Goal: Transaction & Acquisition: Book appointment/travel/reservation

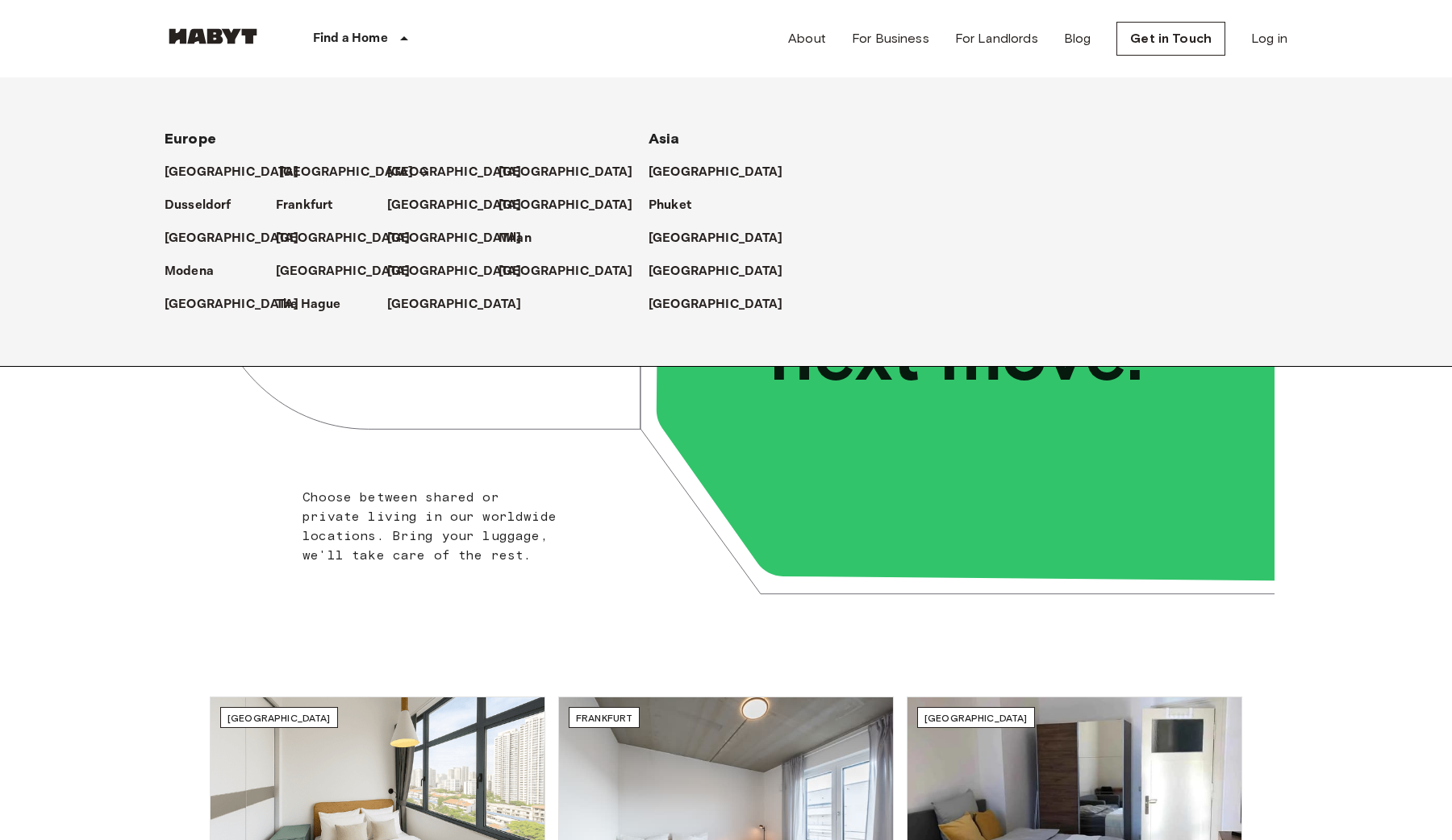
click at [303, 170] on p "[GEOGRAPHIC_DATA]" at bounding box center [346, 172] width 135 height 19
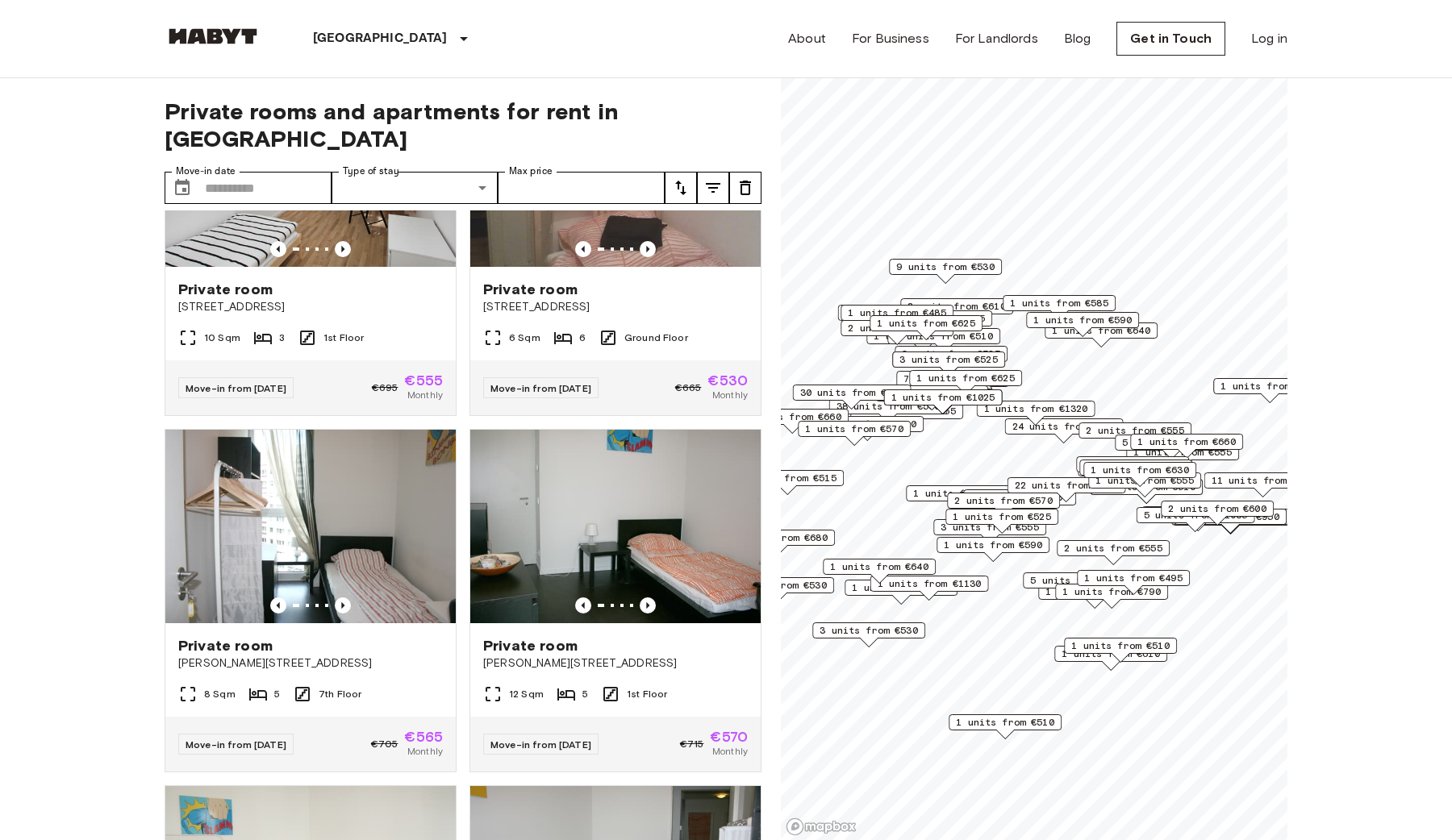
scroll to position [1799, 0]
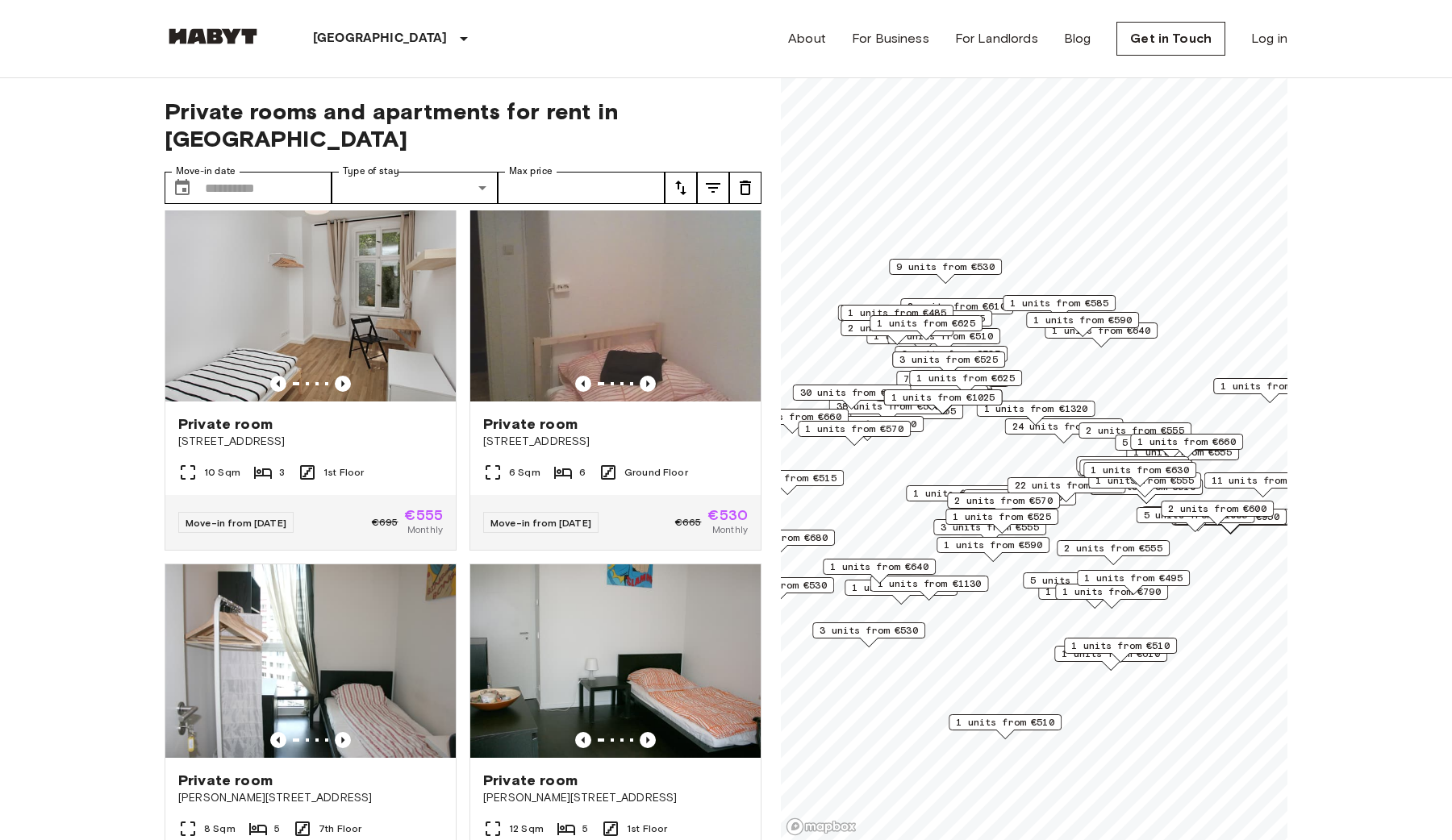
click at [948, 579] on span "1 units from €1130" at bounding box center [929, 584] width 104 height 14
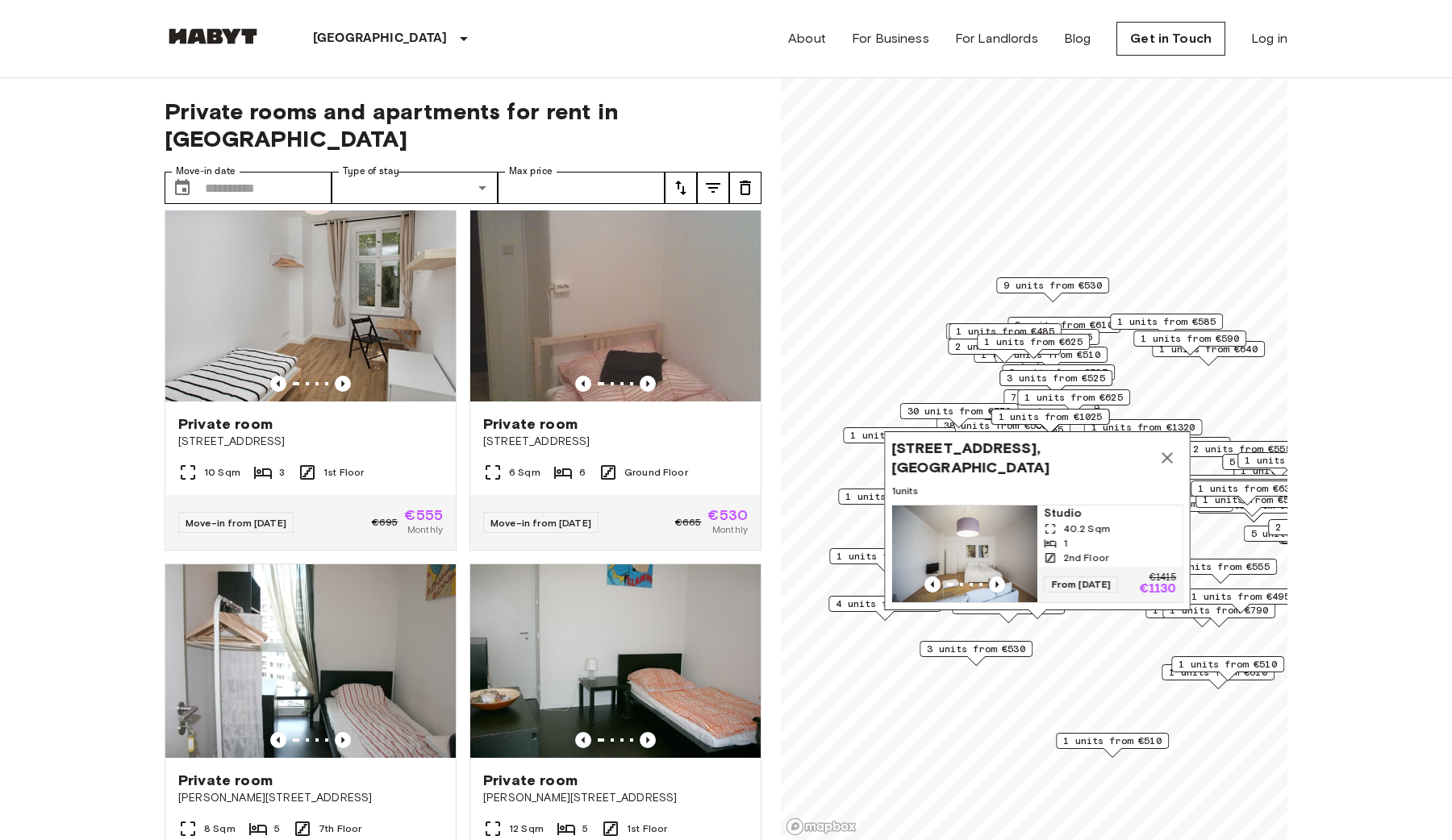
click at [1166, 466] on icon "Map marker" at bounding box center [1166, 457] width 19 height 19
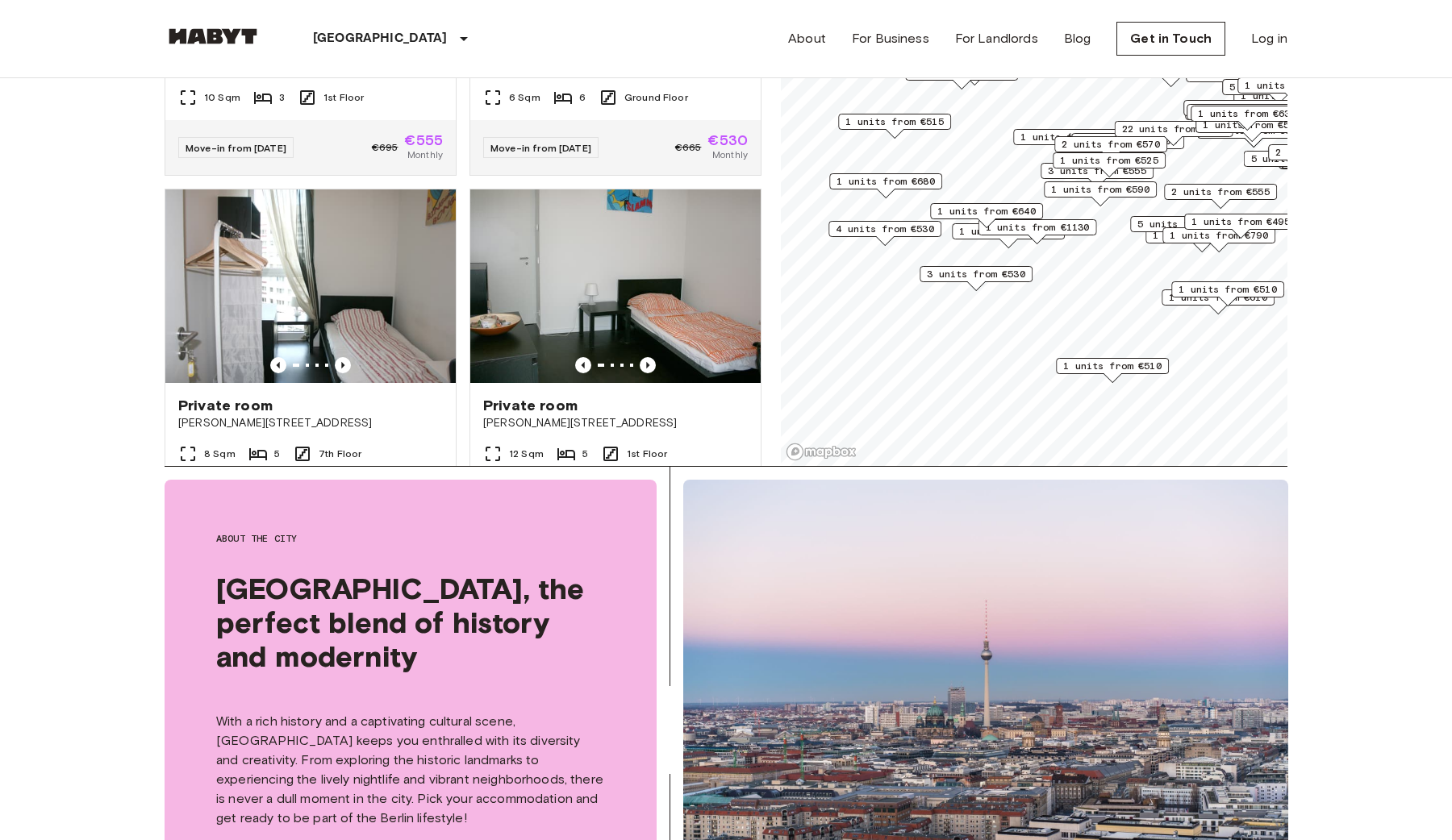
scroll to position [0, 0]
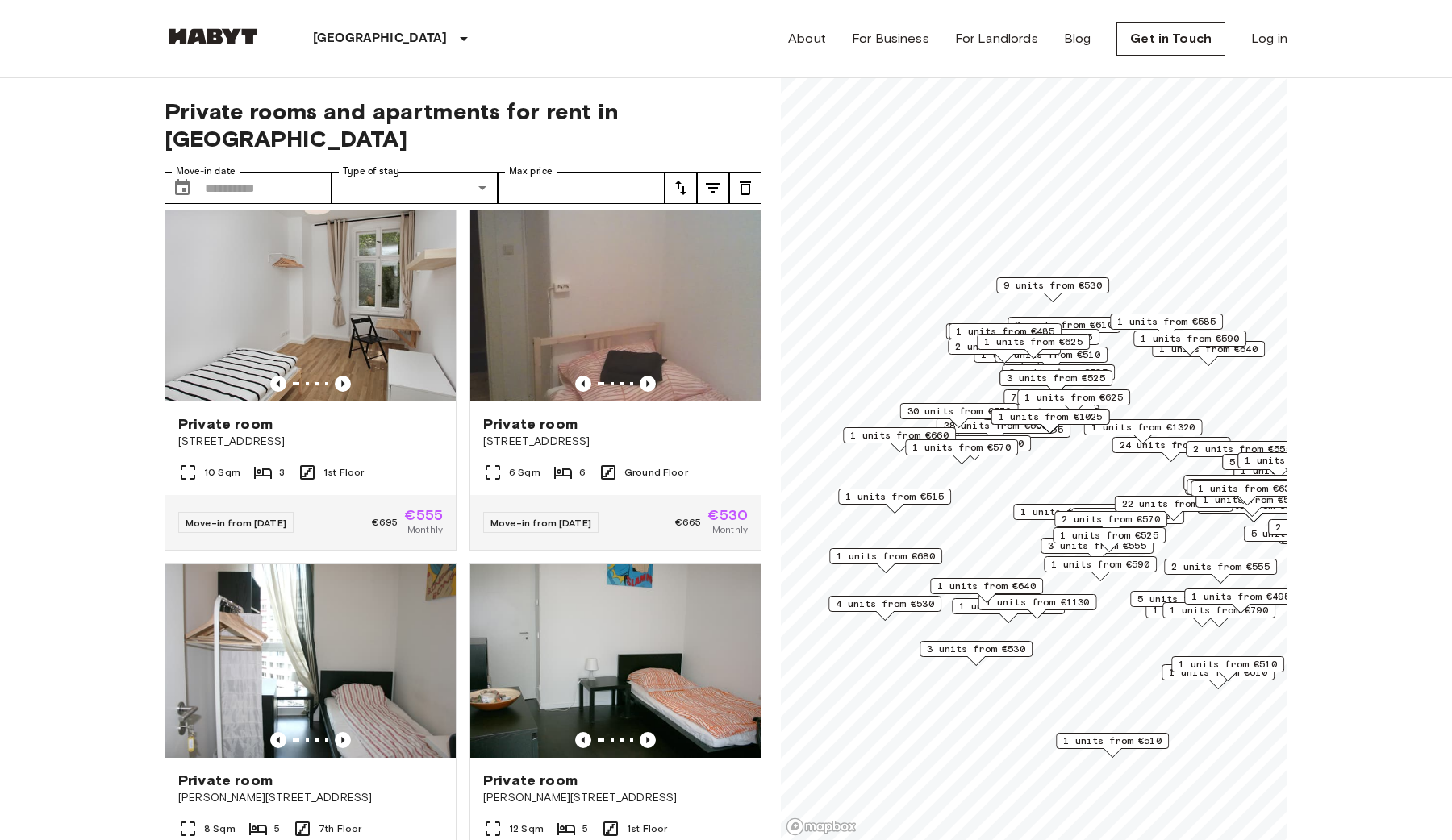
click at [719, 178] on icon "tune" at bounding box center [712, 187] width 19 height 19
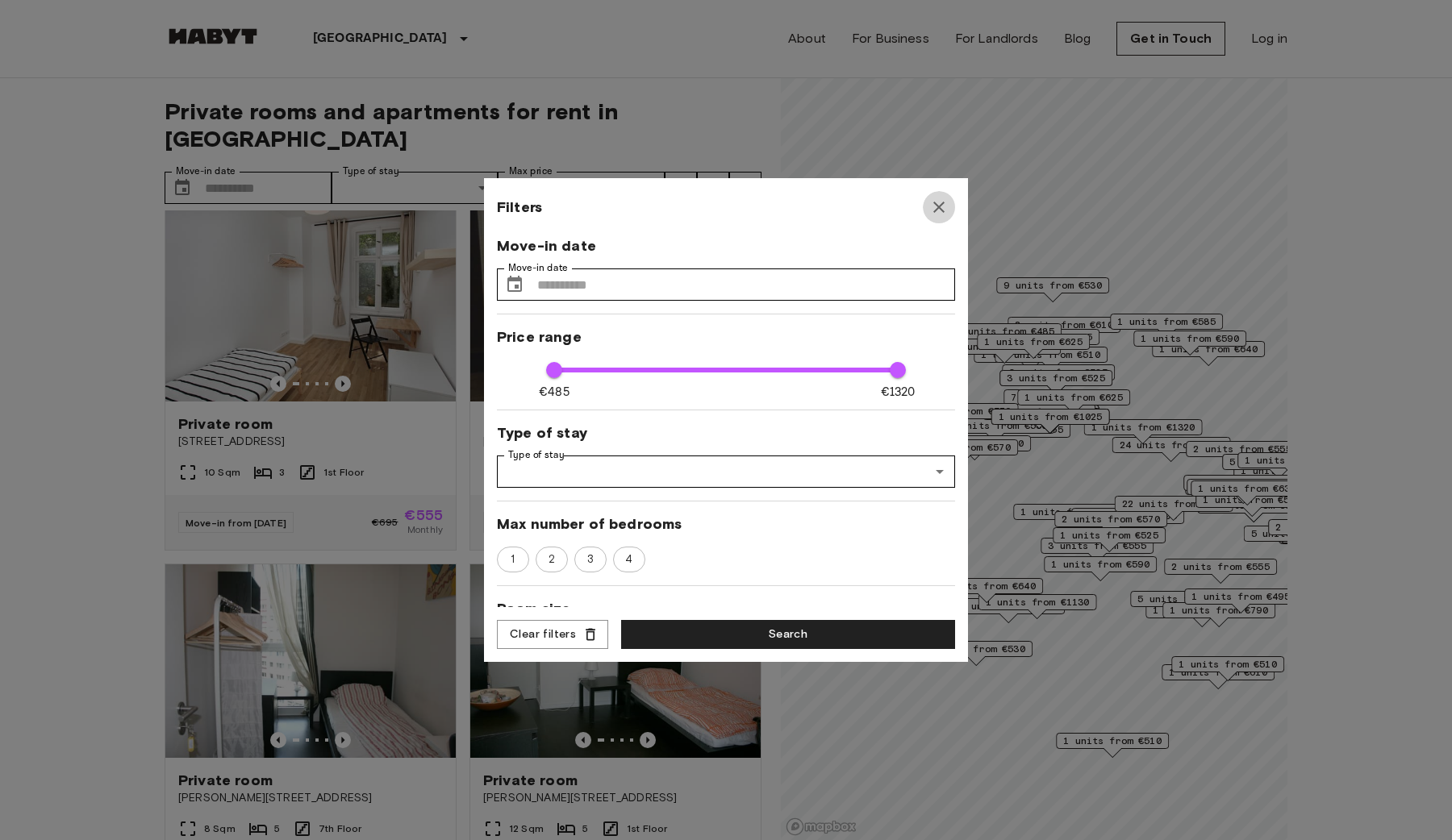
click at [944, 217] on button "button" at bounding box center [939, 207] width 33 height 33
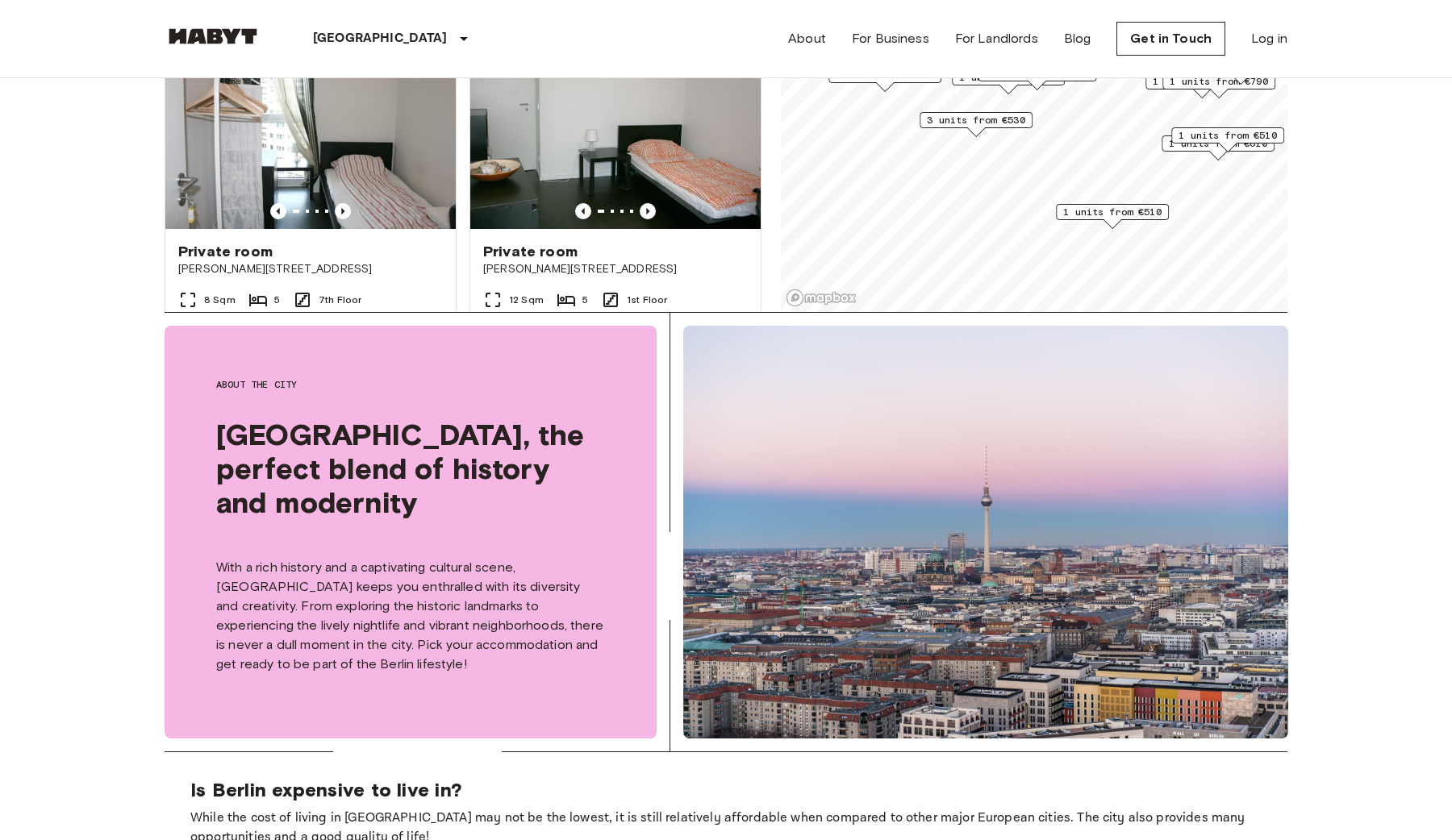
scroll to position [41, 0]
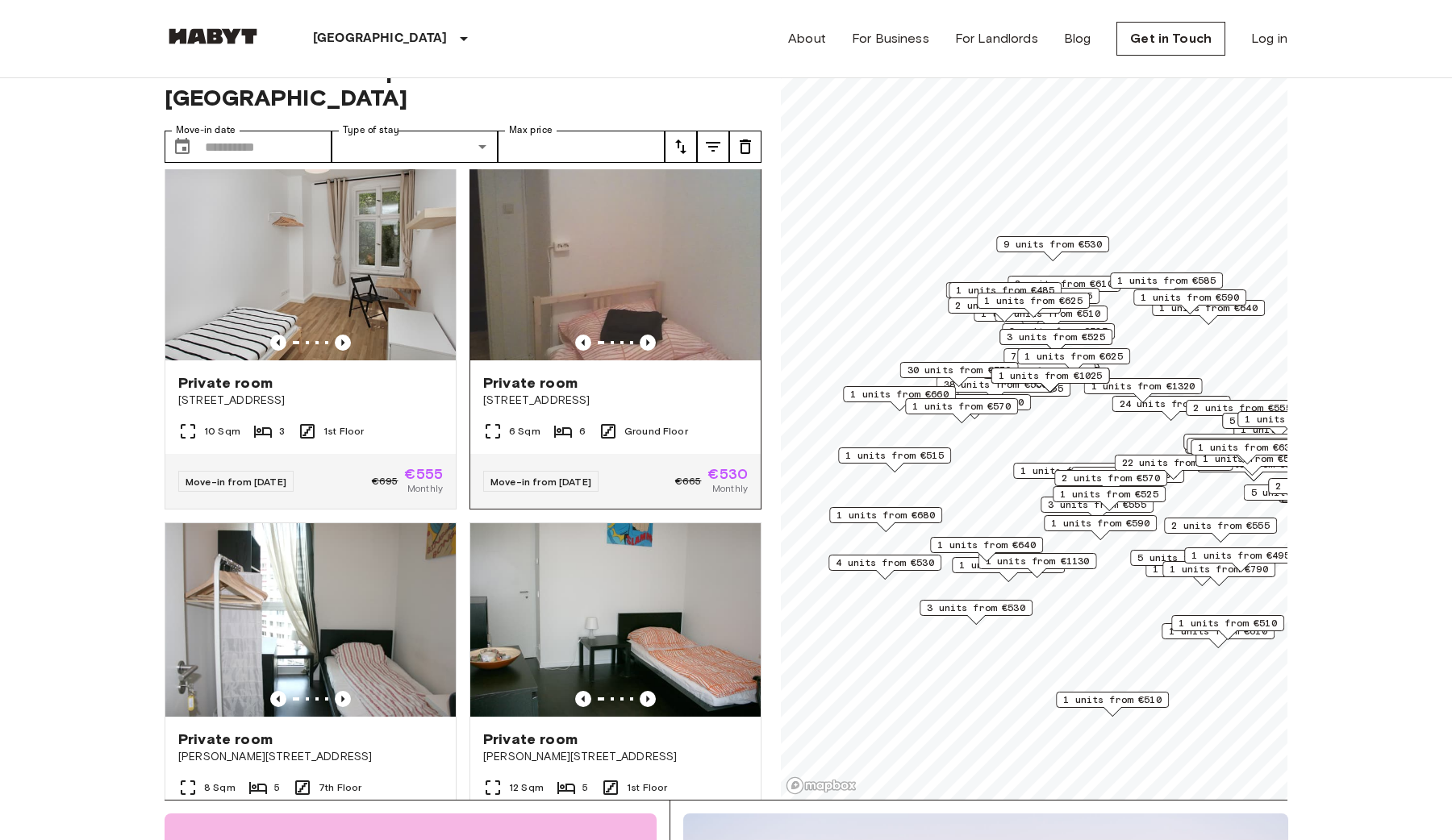
click at [677, 186] on img at bounding box center [615, 263] width 291 height 194
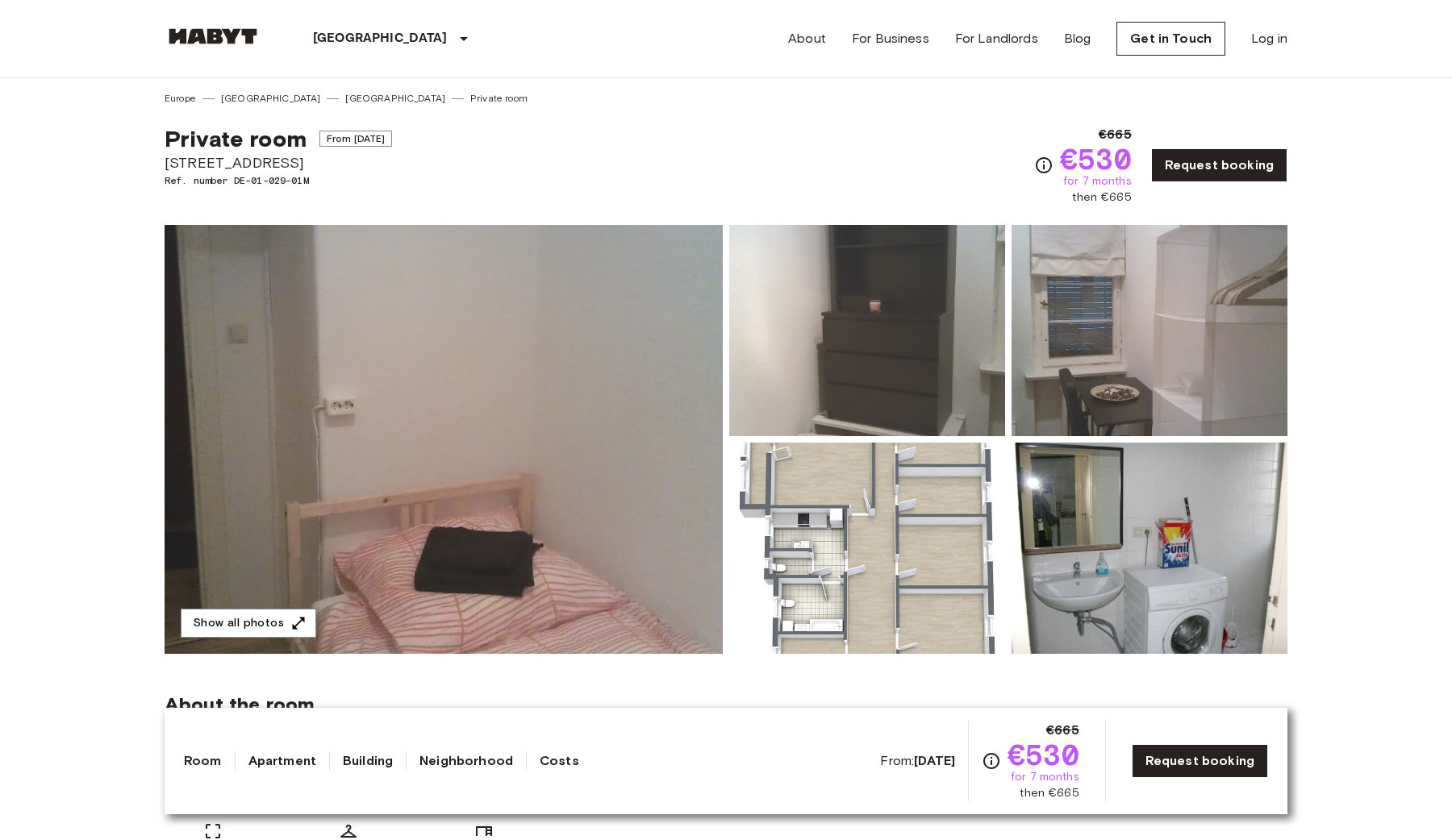
click at [580, 415] on img at bounding box center [444, 440] width 558 height 429
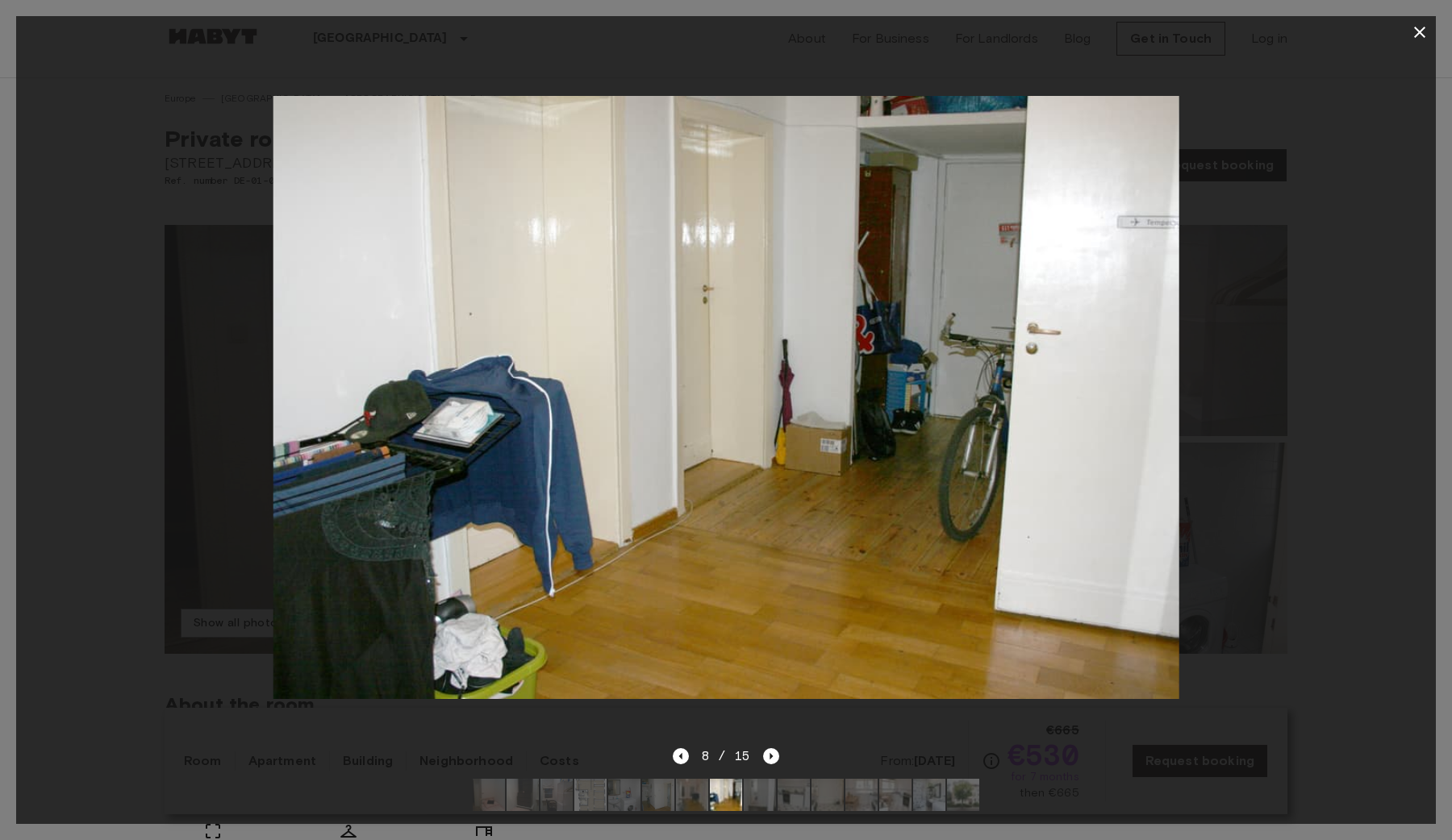
click at [1411, 41] on icon "button" at bounding box center [1419, 32] width 19 height 19
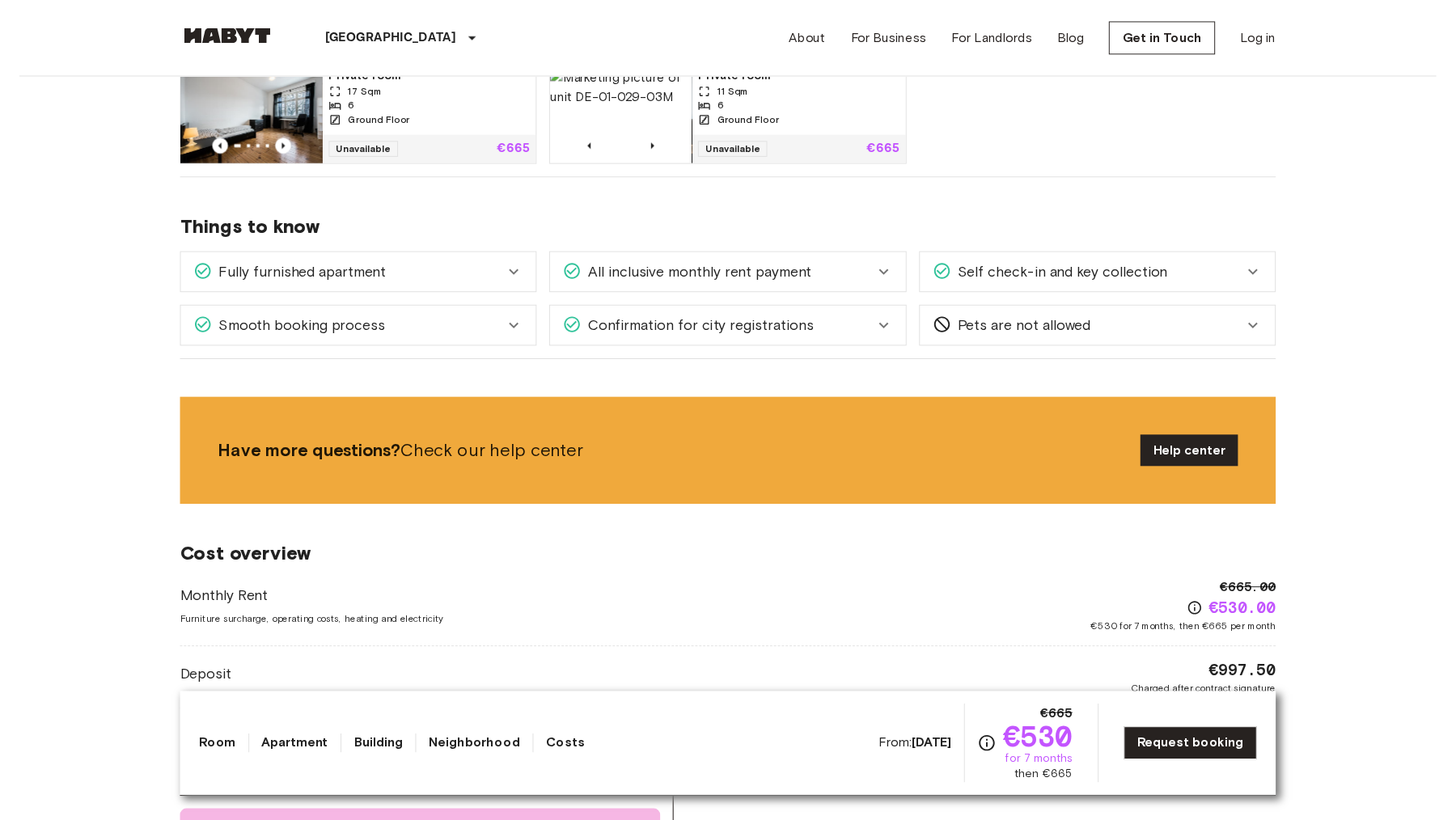
scroll to position [1019, 0]
